Goal: Check status: Check status

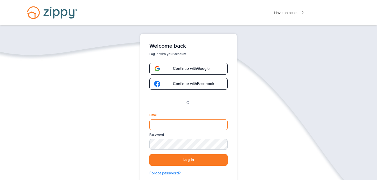
click at [169, 123] on input "Email" at bounding box center [188, 125] width 78 height 11
type input "**********"
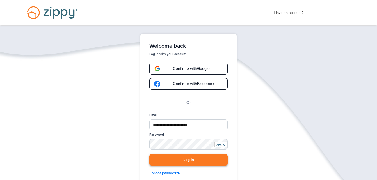
click at [199, 157] on button "Log in" at bounding box center [188, 160] width 78 height 12
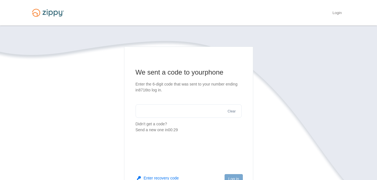
click at [152, 112] on input "text" at bounding box center [189, 110] width 106 height 13
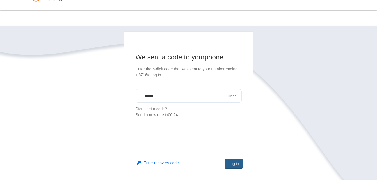
scroll to position [28, 0]
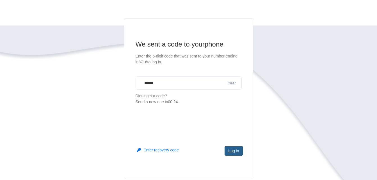
type input "******"
click at [231, 151] on button "Log in" at bounding box center [233, 151] width 18 height 10
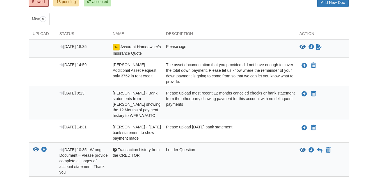
scroll to position [112, 0]
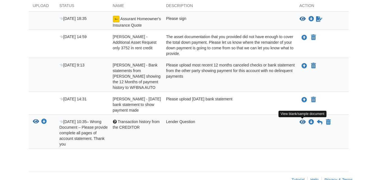
click at [301, 122] on icon "View Transaction history from the CREDITOR" at bounding box center [302, 123] width 6 height 6
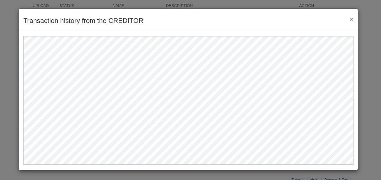
click at [351, 16] on button "×" at bounding box center [350, 19] width 6 height 6
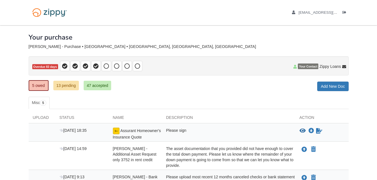
scroll to position [0, 0]
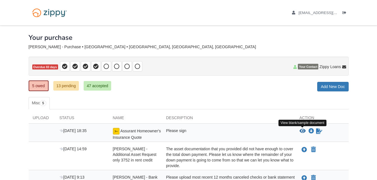
click at [302, 130] on icon "View Assurant Homeowner's Insurance Quote" at bounding box center [302, 132] width 6 height 6
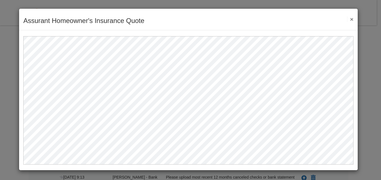
click at [353, 18] on button "×" at bounding box center [350, 19] width 6 height 6
